Goal: Information Seeking & Learning: Learn about a topic

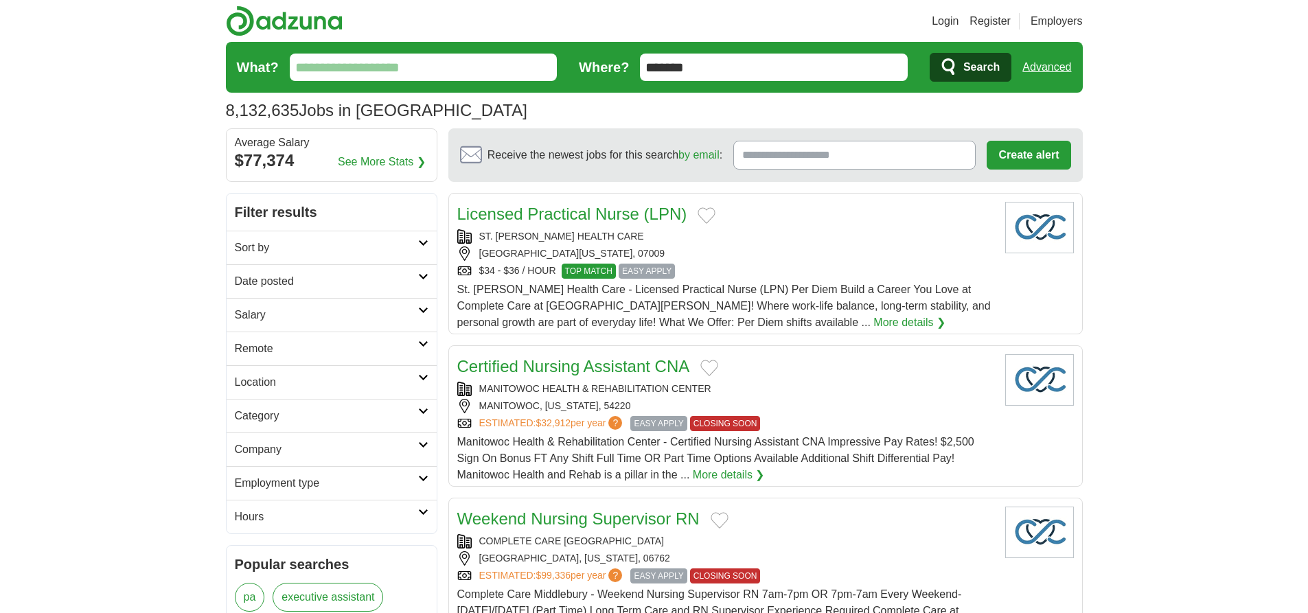
type input "*******"
click at [1046, 67] on link "Advanced" at bounding box center [1046, 67] width 49 height 27
